Goal: Task Accomplishment & Management: Use online tool/utility

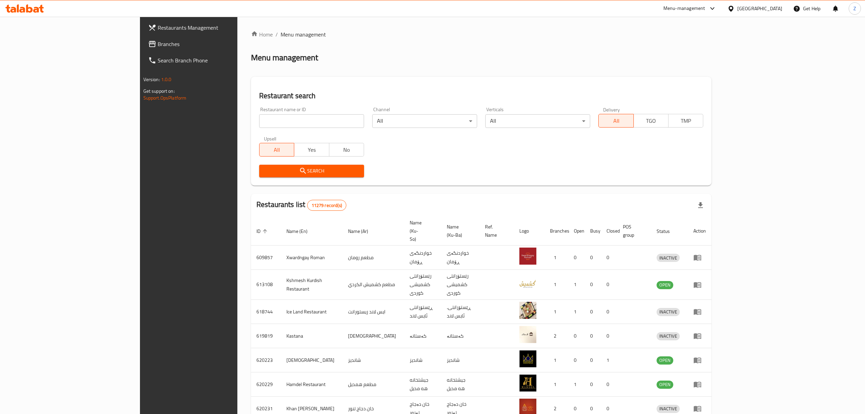
click at [259, 122] on input "search" at bounding box center [311, 121] width 105 height 14
type input "ل"
click button "Search" at bounding box center [311, 171] width 105 height 13
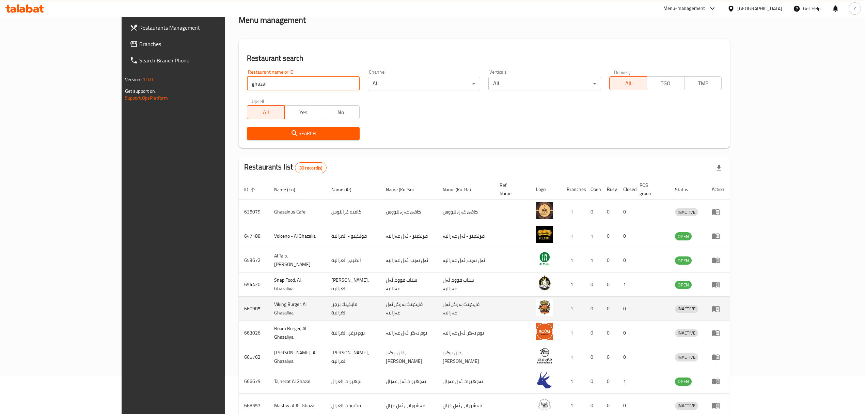
scroll to position [95, 0]
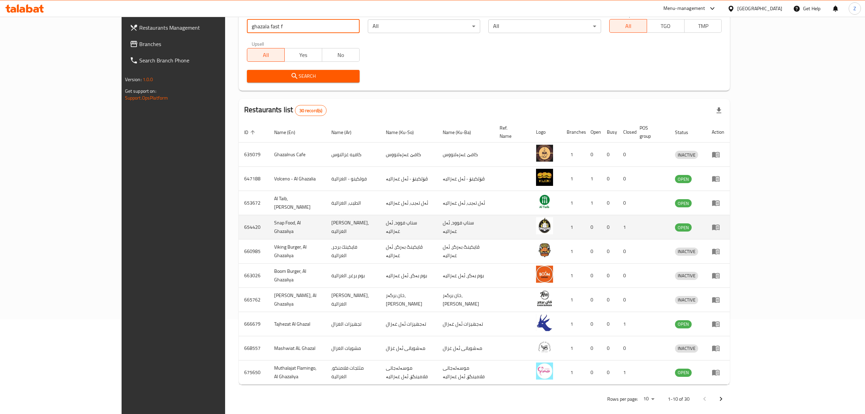
type input "ghazala fast f"
click button "Search" at bounding box center [303, 76] width 113 height 13
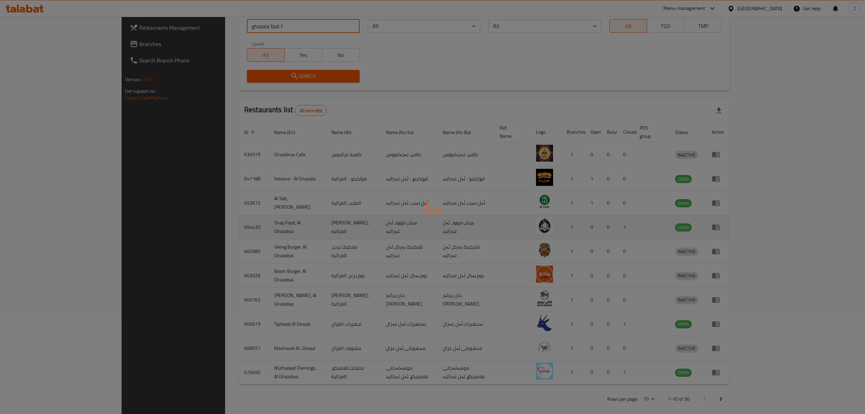
scroll to position [0, 0]
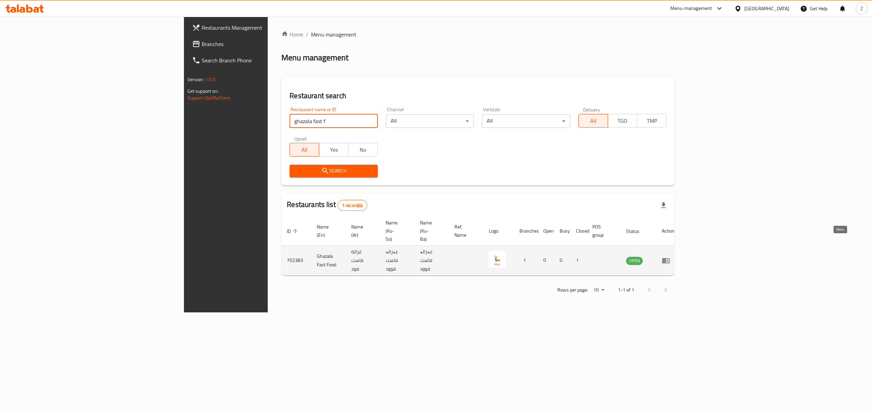
click at [669, 259] on icon "enhanced table" at bounding box center [667, 260] width 2 height 3
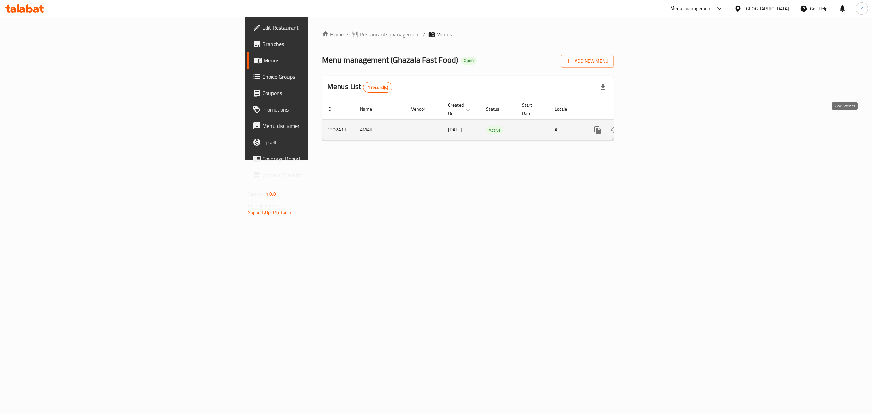
click at [651, 126] on icon "enhanced table" at bounding box center [647, 130] width 8 height 8
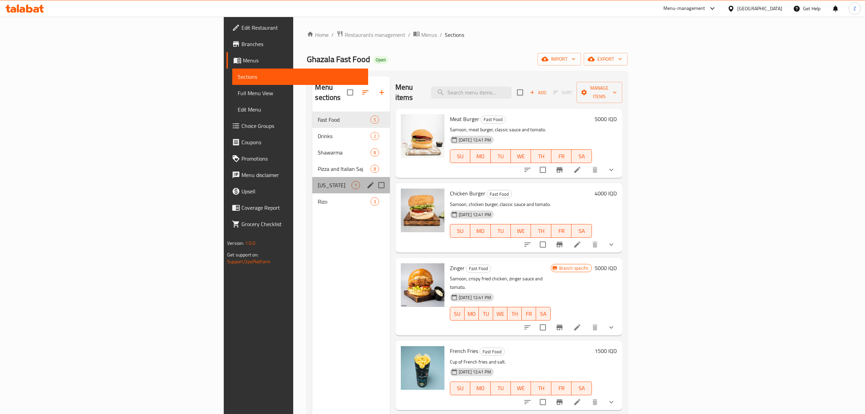
click at [312, 179] on div "[US_STATE] 1" at bounding box center [350, 185] width 77 height 16
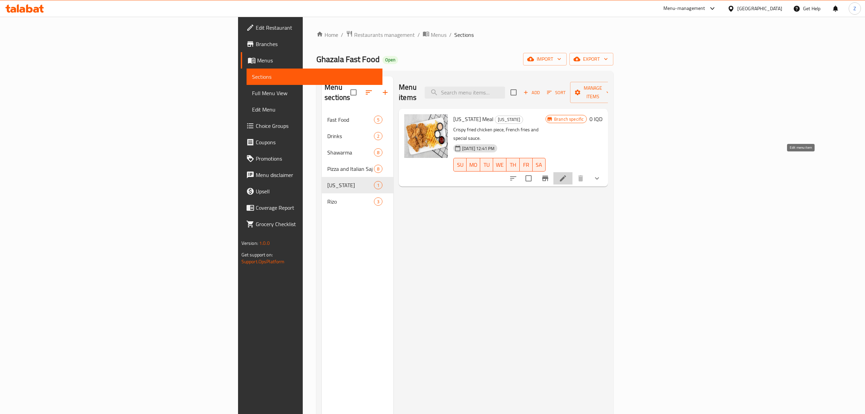
click at [567, 174] on icon at bounding box center [563, 178] width 8 height 8
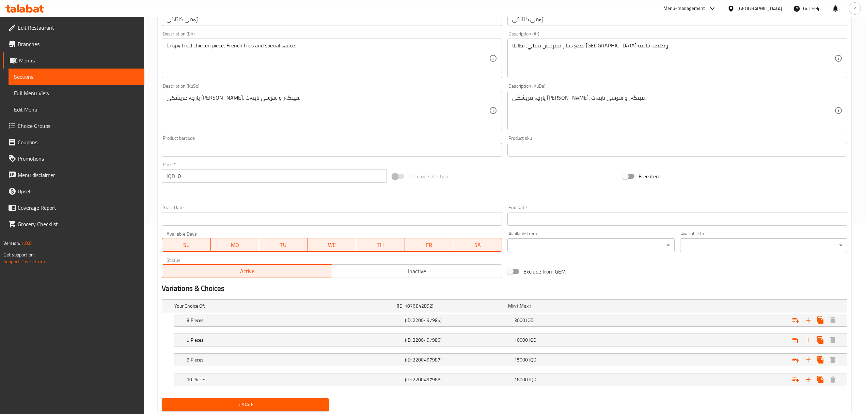
scroll to position [212, 0]
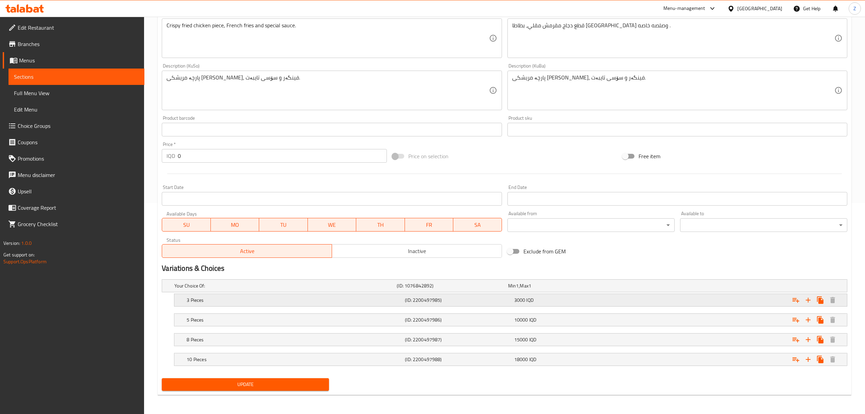
click at [270, 289] on h5 "3 Pieces" at bounding box center [284, 285] width 220 height 7
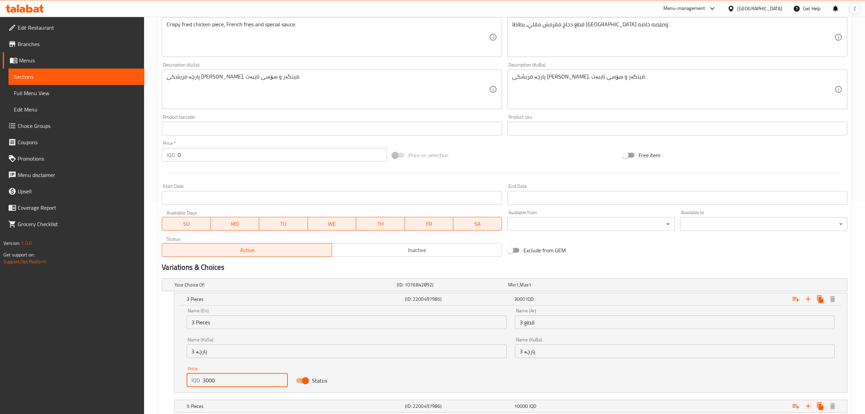
click at [209, 383] on input "3000" at bounding box center [245, 380] width 85 height 14
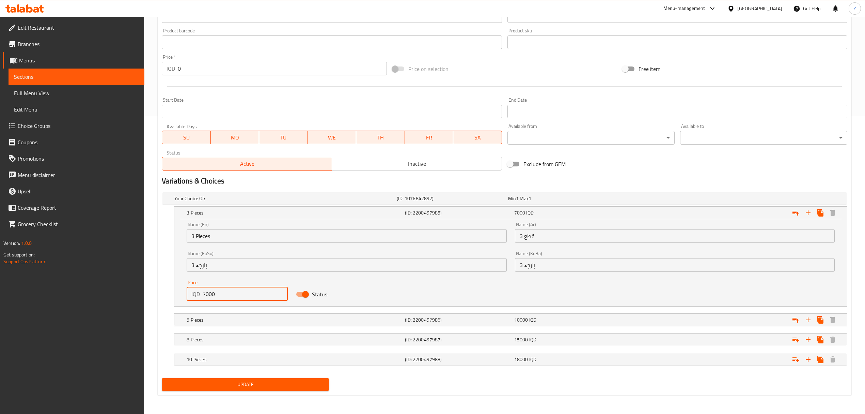
type input "7000"
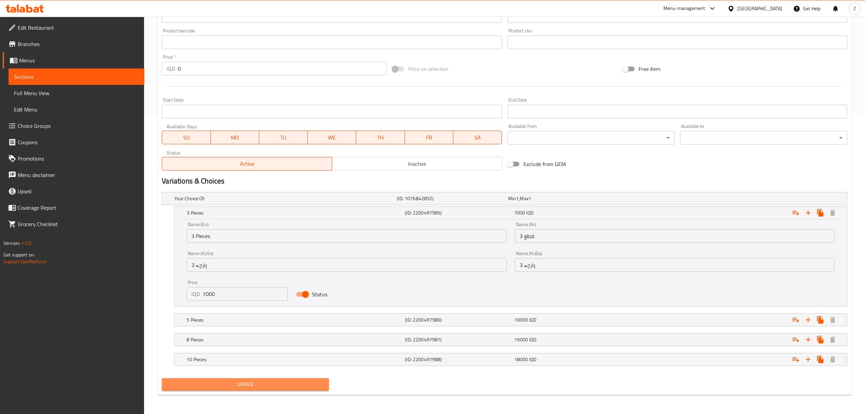
click at [285, 387] on span "Update" at bounding box center [245, 384] width 156 height 9
click at [864, 219] on div "Home / Restaurants management / Menus / Sections / item / update [US_STATE] sec…" at bounding box center [504, 66] width 721 height 695
click at [207, 381] on span "Update" at bounding box center [245, 384] width 156 height 9
